Goal: Information Seeking & Learning: Learn about a topic

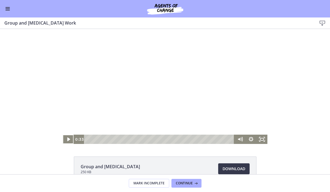
scroll to position [177, 0]
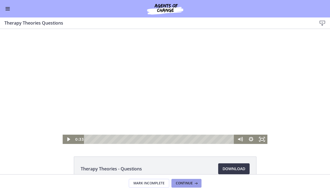
click at [192, 182] on span "Continue" at bounding box center [184, 183] width 17 height 4
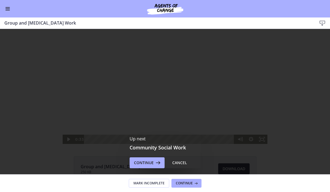
scroll to position [177, 0]
click at [189, 183] on span "Continue" at bounding box center [184, 183] width 17 height 4
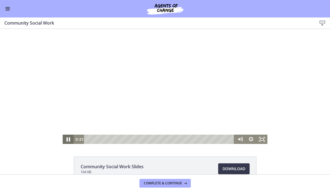
click at [69, 139] on icon "Pause" at bounding box center [67, 139] width 13 height 11
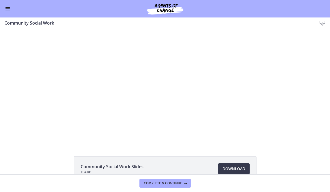
scroll to position [33, 0]
